Goal: Find contact information: Find contact information

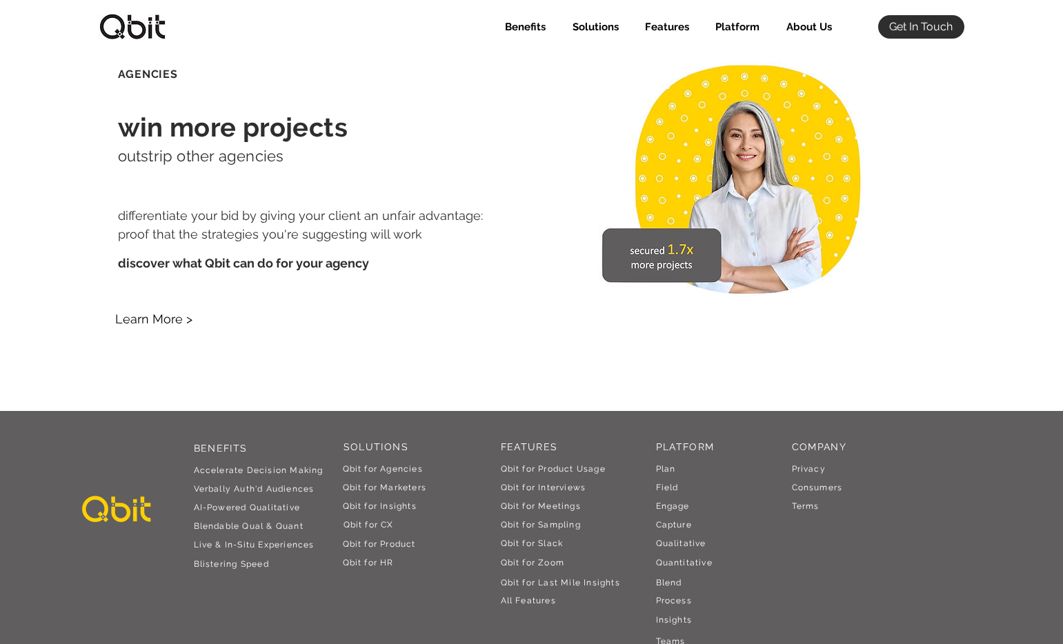
scroll to position [2552, 0]
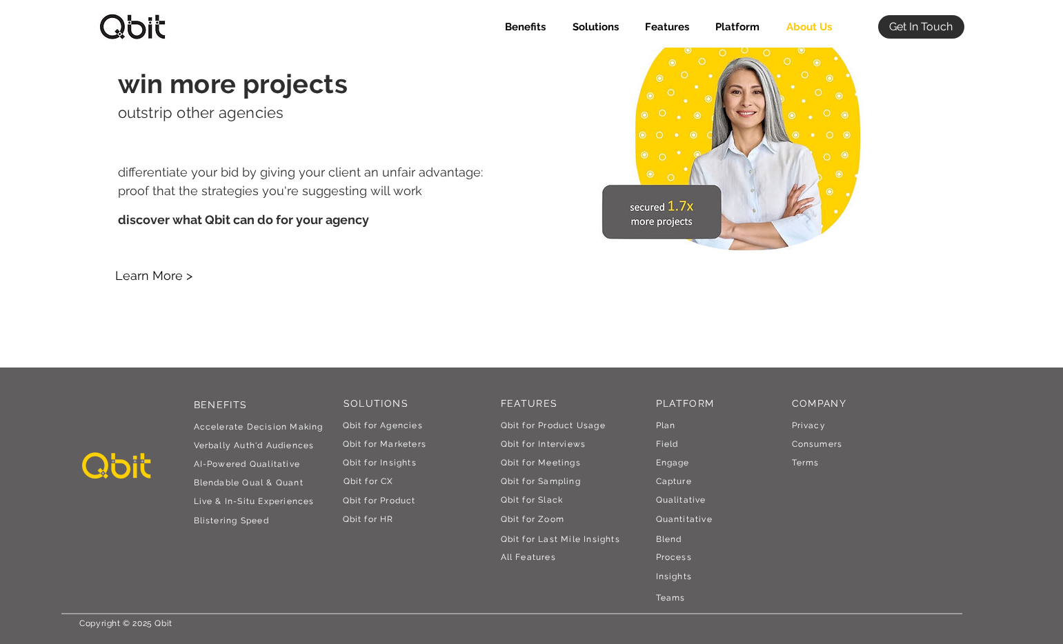
click at [802, 22] on p "About Us" at bounding box center [809, 26] width 59 height 23
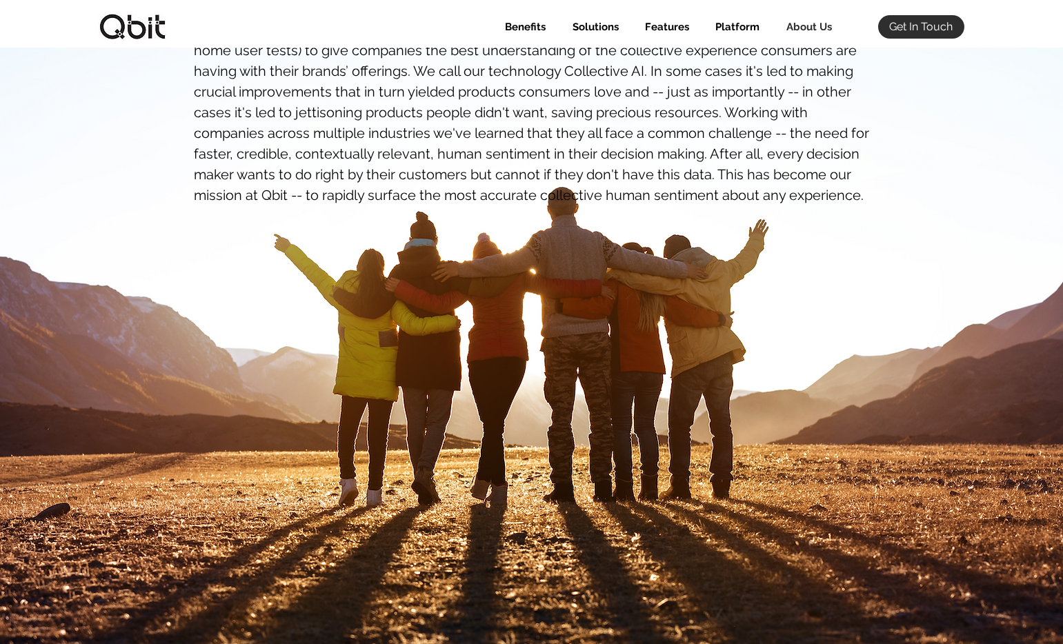
scroll to position [553, 0]
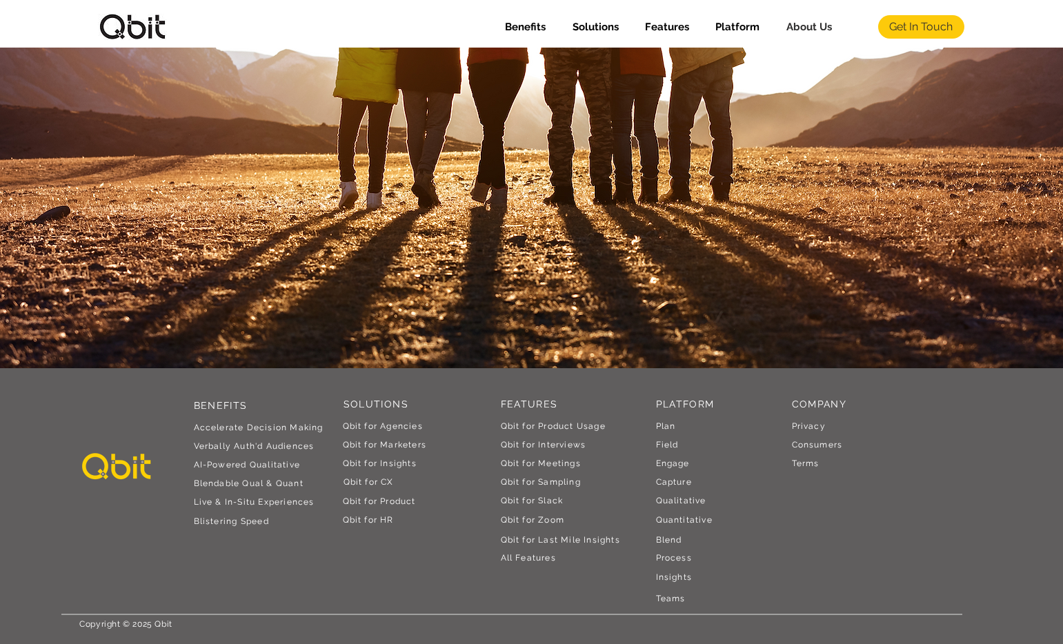
click at [937, 31] on span "Get In Touch" at bounding box center [920, 26] width 63 height 15
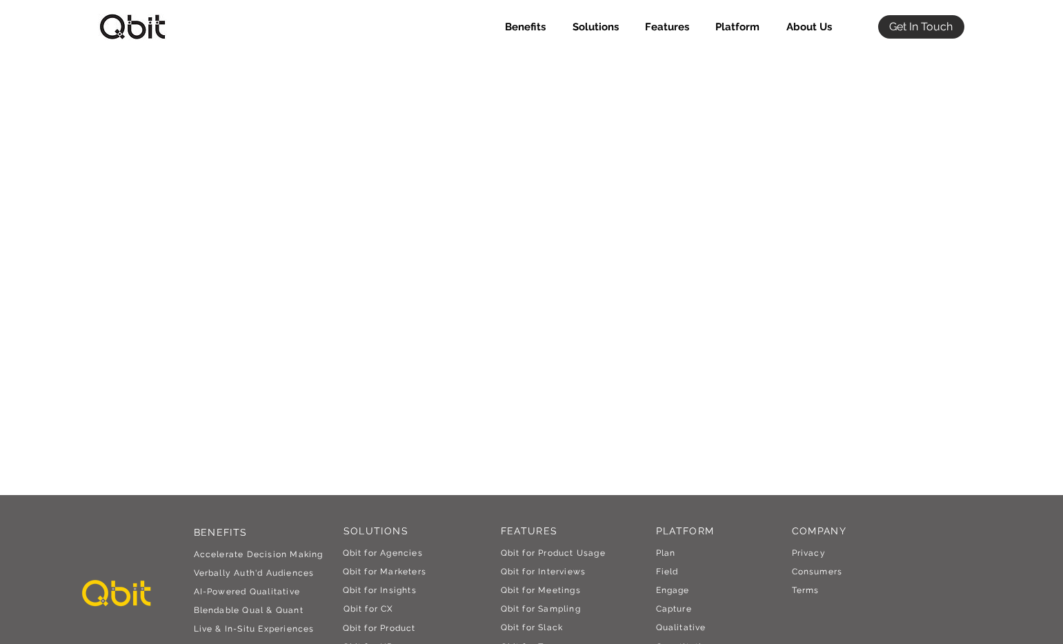
scroll to position [311, 0]
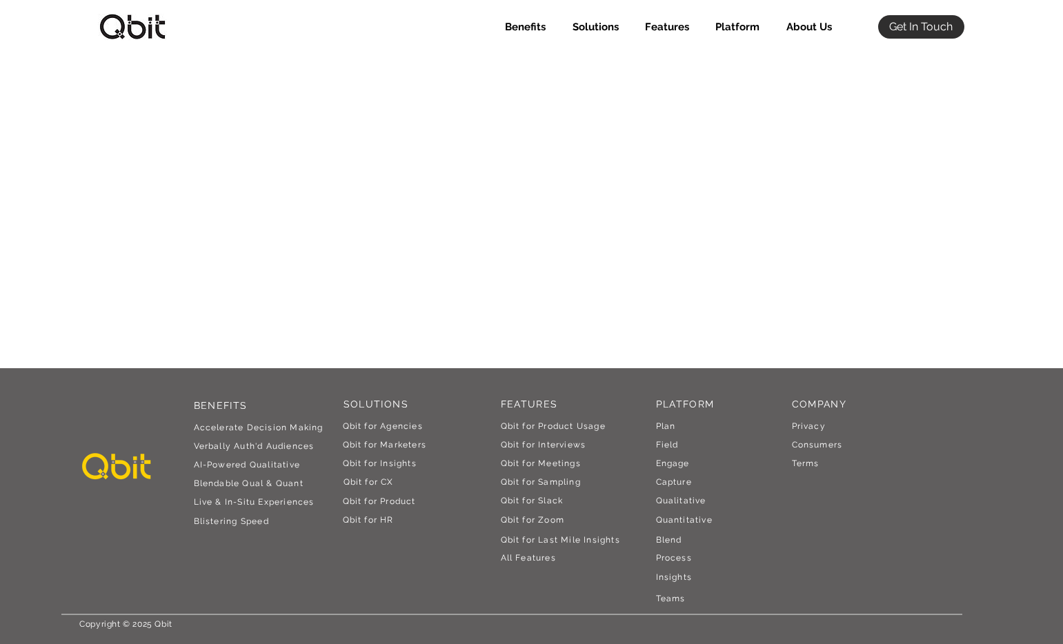
click at [140, 21] on img at bounding box center [132, 27] width 69 height 26
